Goal: Information Seeking & Learning: Learn about a topic

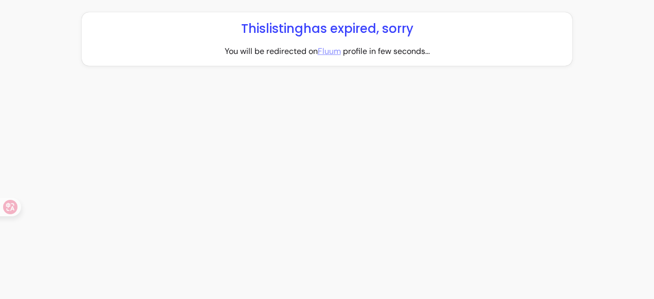
click at [600, 198] on div "This listing has expired, sorry You will be redirected on Fluum profile in few …" at bounding box center [327, 149] width 654 height 299
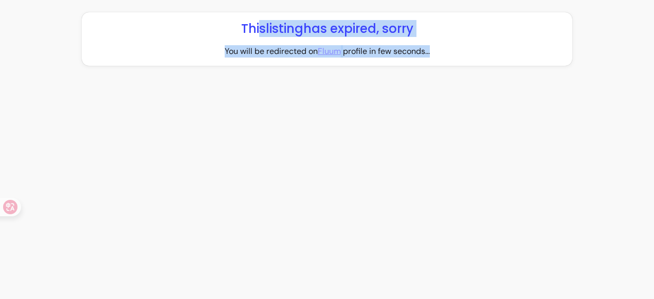
drag, startPoint x: 258, startPoint y: 26, endPoint x: 455, endPoint y: 38, distance: 197.5
click at [455, 38] on div "This listing has expired, sorry You will be redirected on Fluum profile in few …" at bounding box center [327, 39] width 474 height 37
click at [423, 132] on div "This listing has expired, sorry You will be redirected on Fluum profile in few …" at bounding box center [327, 149] width 654 height 299
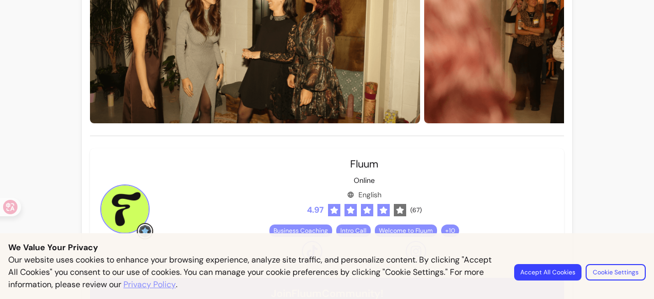
scroll to position [154, 0]
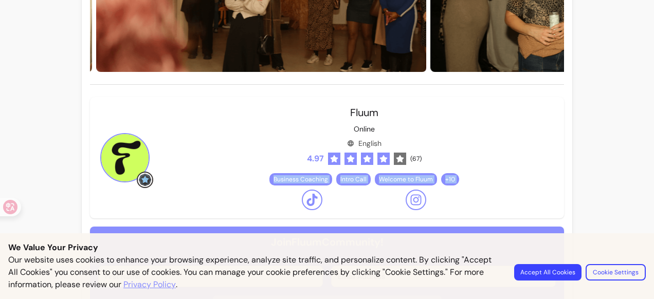
drag, startPoint x: 263, startPoint y: 180, endPoint x: 499, endPoint y: 185, distance: 235.7
click at [499, 185] on div "Fluum Online English 4.97 ( 67 ) Business Coaching Intro Call Welcome to Fluum …" at bounding box center [364, 157] width 384 height 105
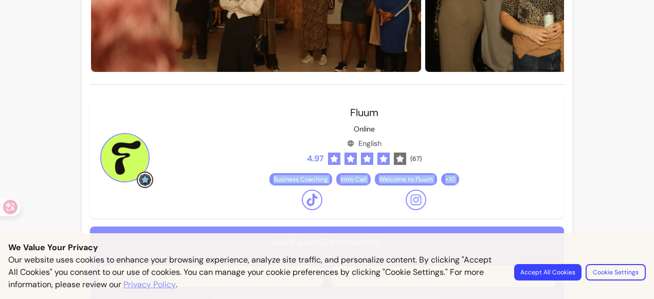
click at [486, 114] on div "Fluum Online English 4.97 ( 67 ) Business Coaching Intro Call Welcome to Fluum …" at bounding box center [364, 157] width 384 height 105
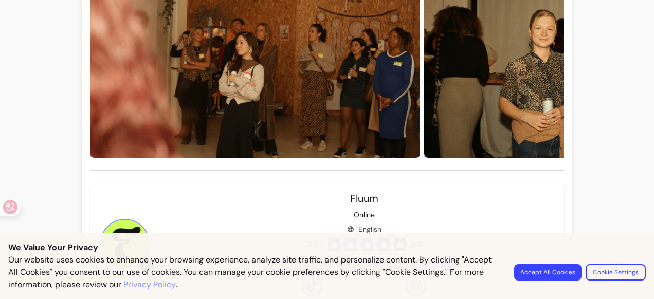
scroll to position [0, 0]
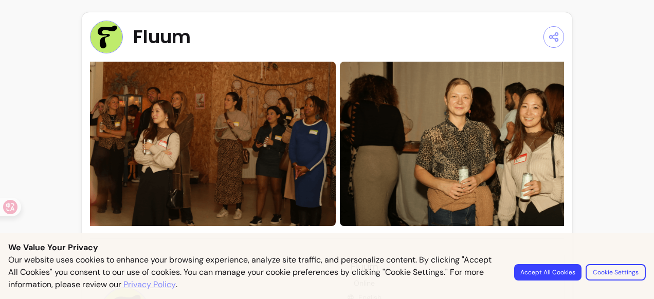
click at [112, 34] on img at bounding box center [106, 37] width 33 height 33
